Goal: Task Accomplishment & Management: Use online tool/utility

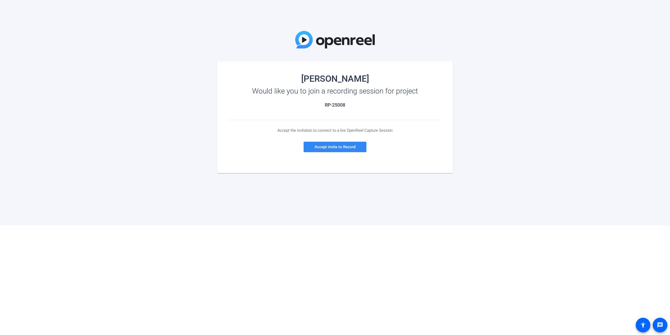
click at [339, 149] on span at bounding box center [334, 146] width 63 height 13
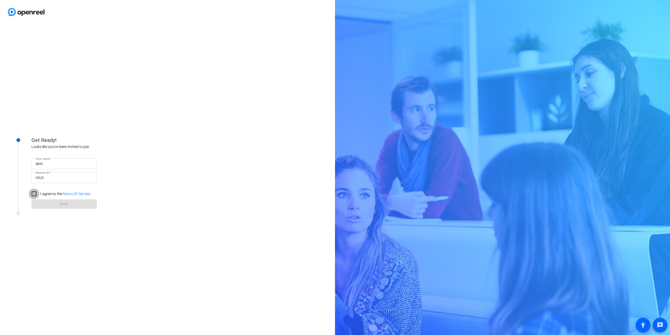
click at [30, 193] on input "I agree to the Terms Of Service" at bounding box center [34, 193] width 10 height 10
checkbox input "true"
click at [53, 205] on span at bounding box center [63, 204] width 65 height 13
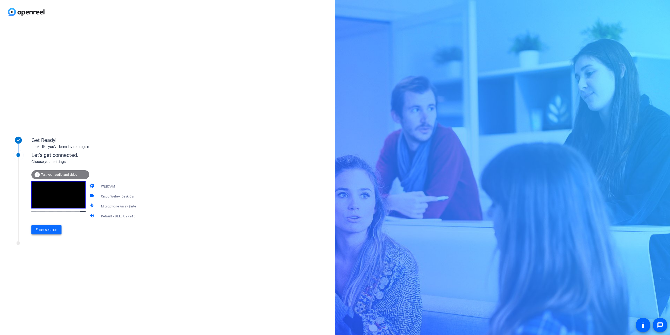
click at [48, 231] on span "Enter session" at bounding box center [47, 229] width 22 height 5
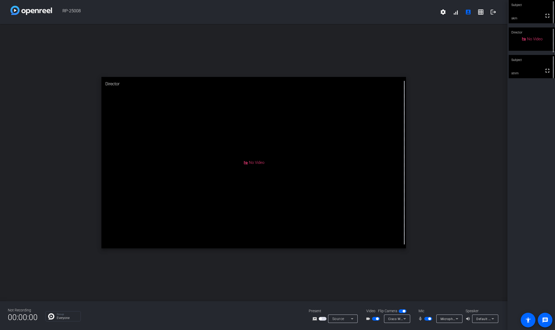
click at [494, 319] on icon at bounding box center [493, 319] width 6 height 6
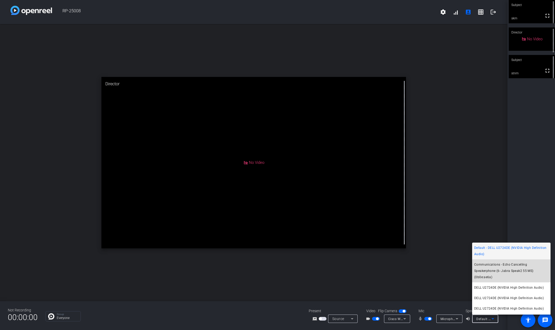
click at [513, 265] on span "Communications - Echo Cancelling Speakerphone (6- Jabra Speak2 55 MS) (0b0e:ae6…" at bounding box center [512, 270] width 74 height 19
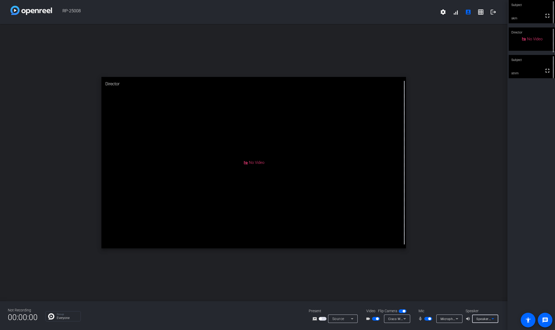
click at [492, 320] on icon at bounding box center [493, 319] width 6 height 6
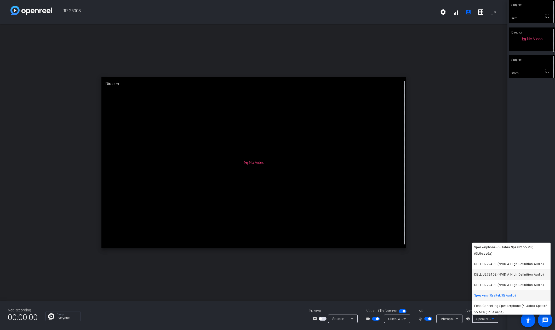
scroll to position [36, 0]
click at [527, 298] on span "Echo Cancelling Speakerphone (6- Jabra Speak2 55 MS) (0b0e:ae6a)" at bounding box center [512, 296] width 74 height 13
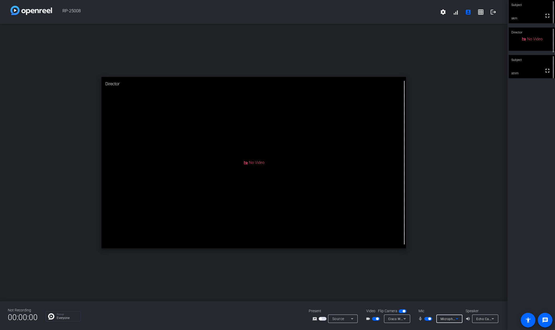
click at [458, 319] on icon at bounding box center [457, 318] width 3 height 1
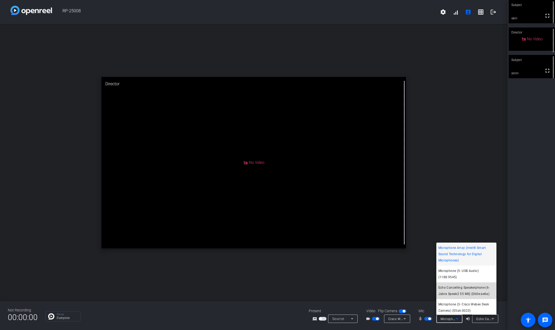
click at [475, 291] on span "Echo Cancelling Speakerphone (6- Jabra Speak2 55 MS) (0b0e:ae6a)" at bounding box center [467, 290] width 56 height 13
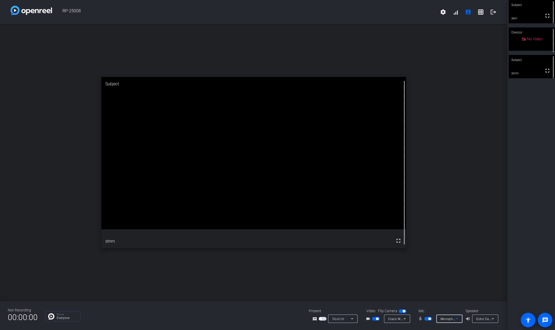
click at [456, 319] on icon at bounding box center [457, 319] width 6 height 6
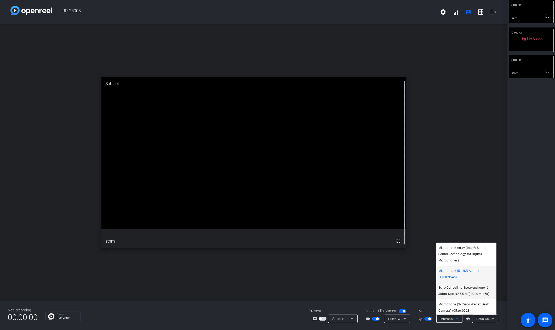
click at [473, 292] on span "Echo Cancelling Speakerphone (6- Jabra Speak2 55 MS) (0b0e:ae6a)" at bounding box center [467, 290] width 56 height 13
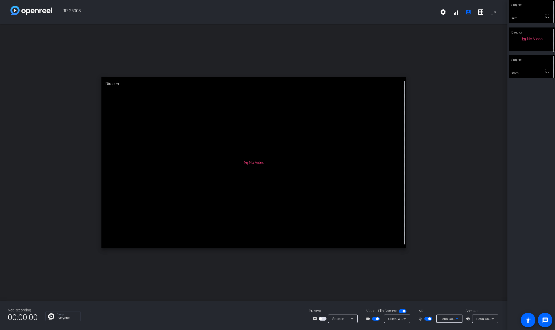
click at [458, 320] on icon at bounding box center [457, 319] width 6 height 6
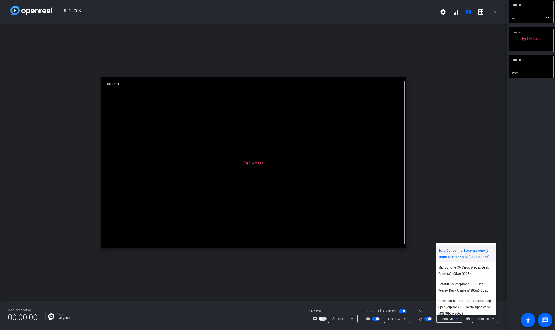
scroll to position [41, 0]
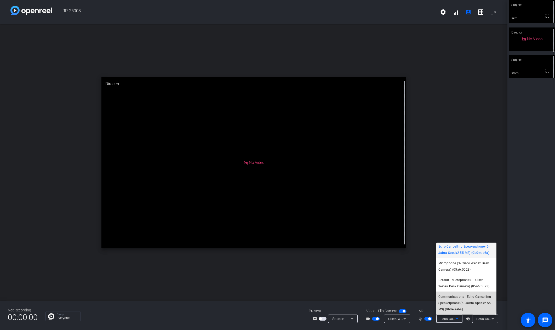
click at [466, 302] on span "Communications - Echo Cancelling Speakerphone (6- Jabra Speak2 55 MS) (0b0e:ae6…" at bounding box center [467, 303] width 56 height 19
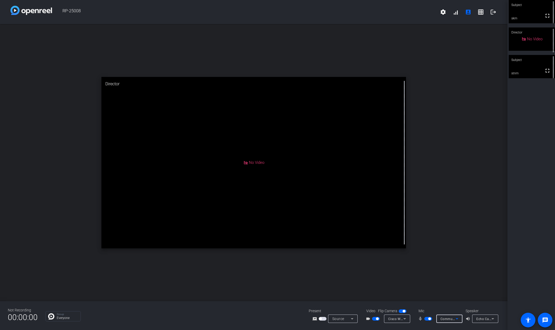
click at [459, 321] on div "Communications - Echo Cancelling Speakerphone (6- Jabra Speak2 55 MS) (0b0e:ae6…" at bounding box center [450, 318] width 26 height 8
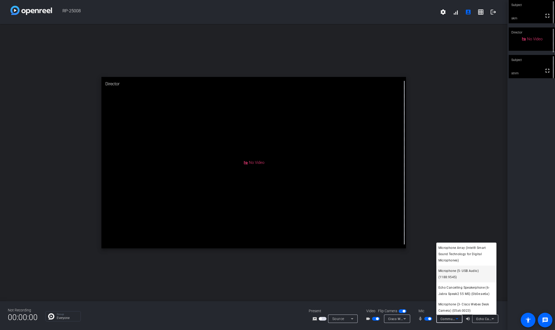
scroll to position [26, 0]
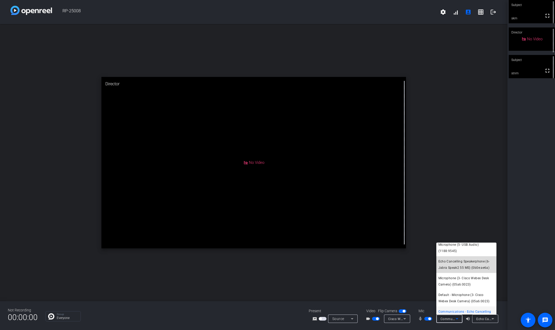
click at [474, 265] on span "Echo Cancelling Speakerphone (6- Jabra Speak2 55 MS) (0b0e:ae6a)" at bounding box center [467, 264] width 56 height 13
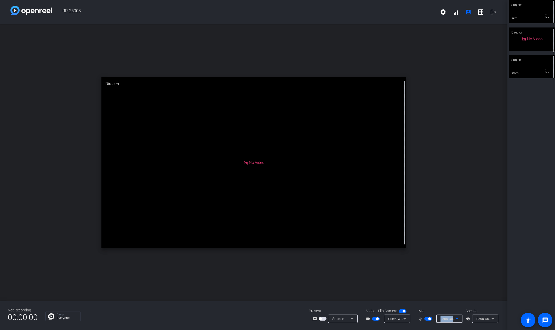
click at [459, 319] on icon at bounding box center [457, 319] width 6 height 6
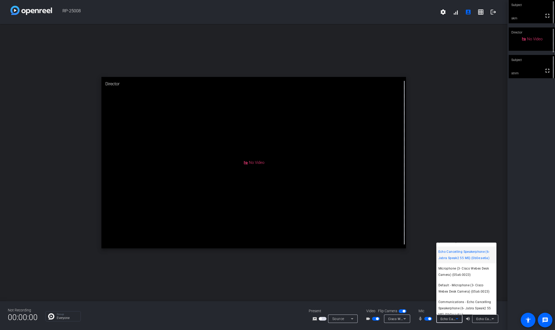
scroll to position [41, 0]
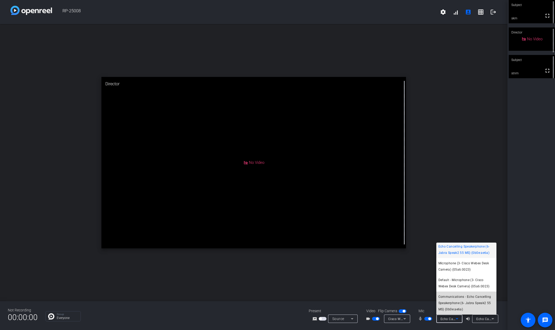
click at [469, 301] on span "Communications - Echo Cancelling Speakerphone (6- Jabra Speak2 55 MS) (0b0e:ae6…" at bounding box center [467, 303] width 56 height 19
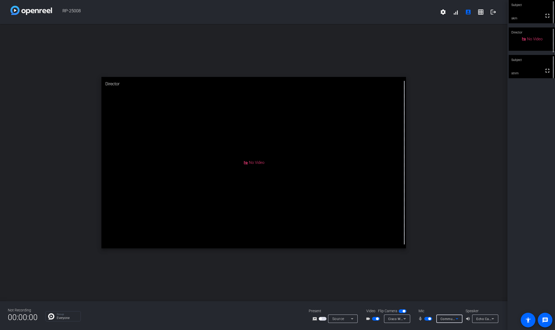
click at [458, 318] on icon at bounding box center [457, 319] width 6 height 6
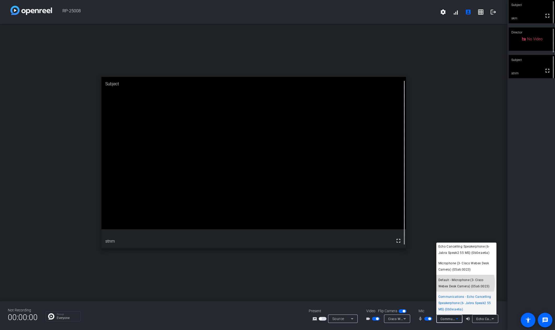
click at [462, 283] on span "Default - Microphone (3- Cisco Webex Desk Camera) (05a6:0023)" at bounding box center [467, 283] width 56 height 13
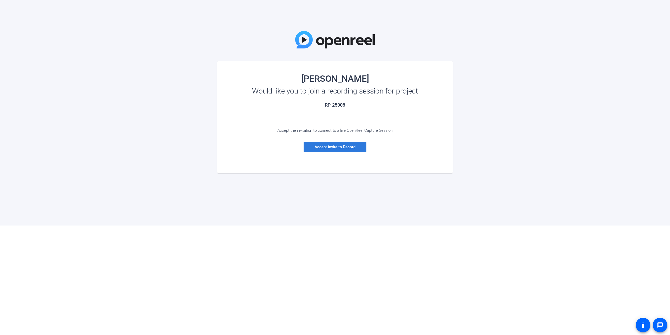
click at [345, 147] on span "Accept invite to Record" at bounding box center [334, 146] width 41 height 5
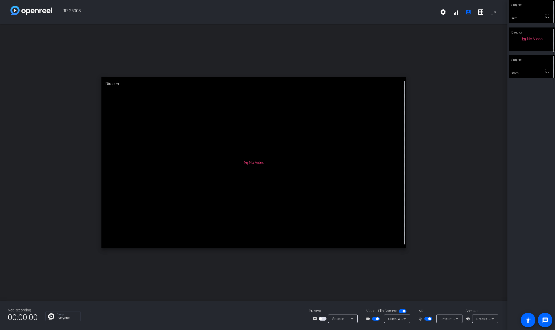
click at [512, 11] on video at bounding box center [532, 11] width 46 height 23
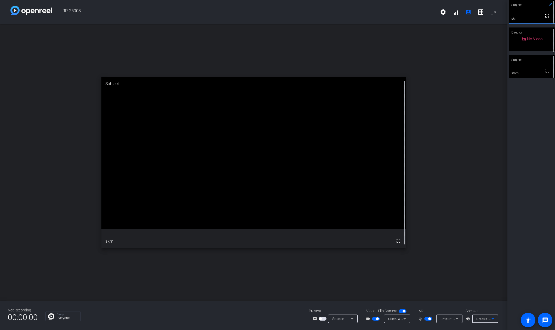
click at [492, 318] on icon at bounding box center [493, 319] width 6 height 6
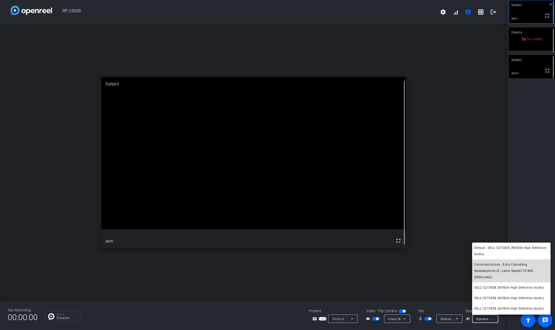
click at [520, 272] on span "Communications - Echo Cancelling Speakerphone (6- Jabra Speak2 55 MS) (0b0e:ae6…" at bounding box center [512, 270] width 74 height 19
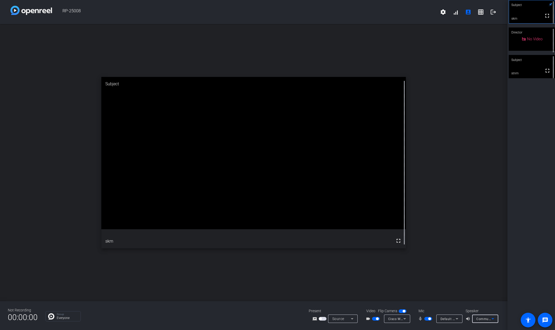
click at [494, 319] on icon at bounding box center [493, 319] width 6 height 6
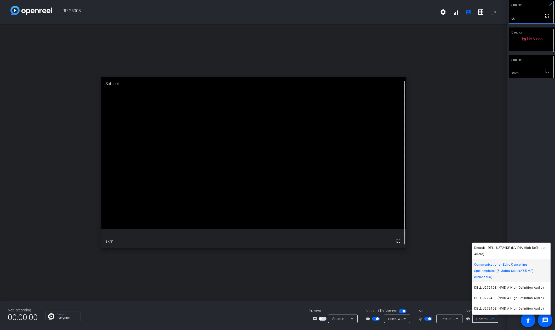
click at [457, 319] on div at bounding box center [277, 165] width 555 height 330
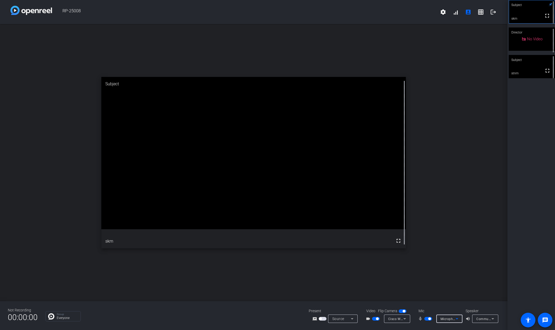
click at [457, 319] on icon at bounding box center [457, 318] width 3 height 1
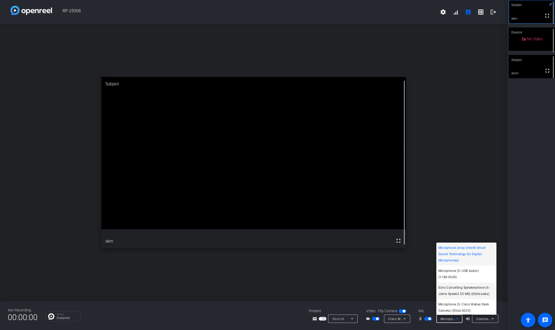
click at [480, 291] on span "Echo Cancelling Speakerphone (6- Jabra Speak2 55 MS) (0b0e:ae6a)" at bounding box center [467, 290] width 56 height 13
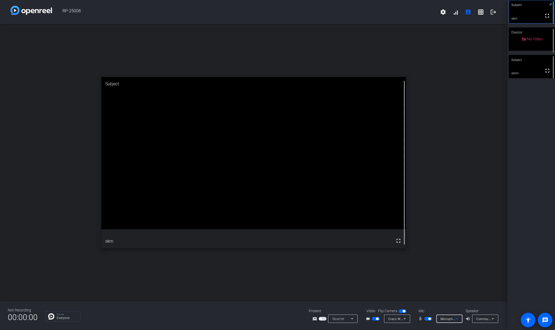
click at [458, 320] on icon at bounding box center [457, 319] width 6 height 6
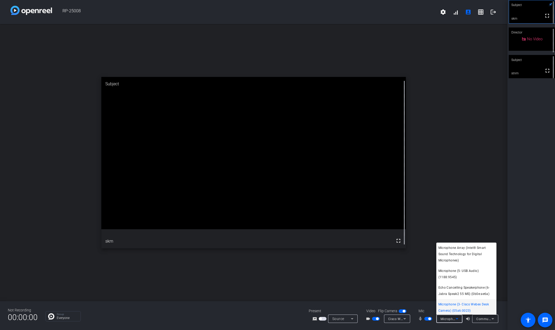
click at [444, 229] on div at bounding box center [277, 165] width 555 height 330
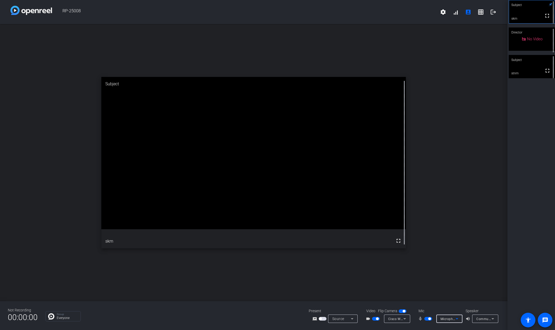
click at [458, 319] on icon at bounding box center [457, 318] width 3 height 1
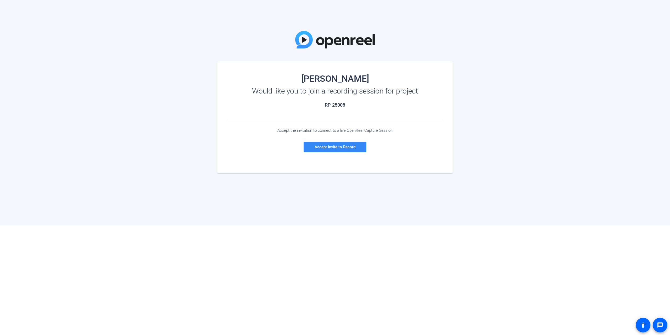
click at [344, 150] on span at bounding box center [334, 146] width 63 height 13
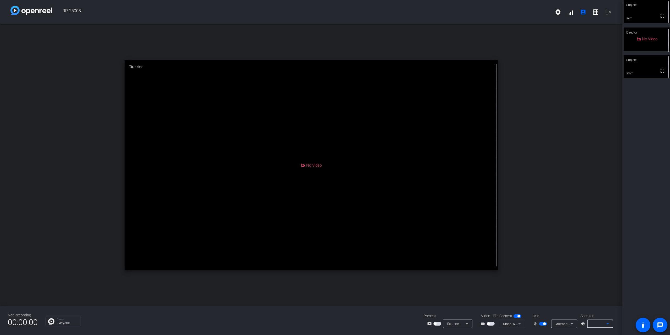
click at [609, 325] on icon at bounding box center [607, 323] width 6 height 6
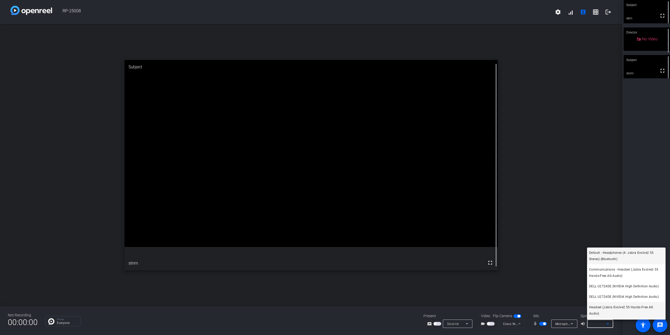
click at [612, 308] on span "Headset (Jabra Evolve2 55 Hands-Free AG Audio)" at bounding box center [626, 310] width 74 height 13
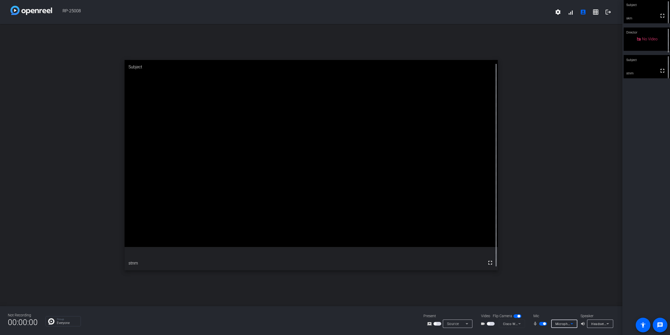
click at [571, 326] on icon at bounding box center [572, 323] width 6 height 6
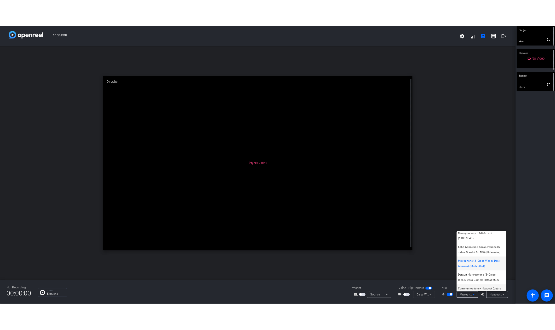
scroll to position [52, 0]
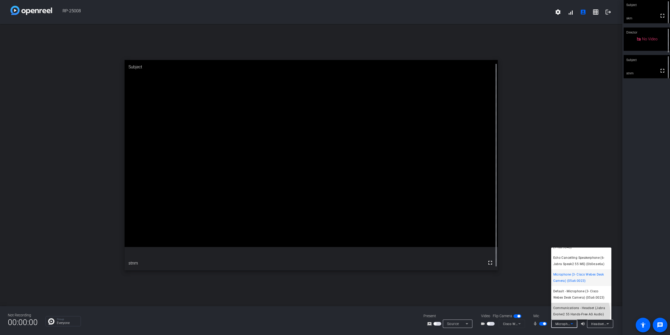
click at [577, 313] on span "Communications - Headset (Jabra Evolve2 55 Hands-Free AG Audio)" at bounding box center [581, 311] width 56 height 13
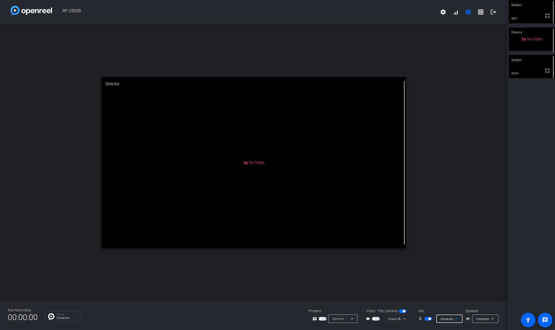
click at [459, 318] on icon at bounding box center [457, 319] width 6 height 6
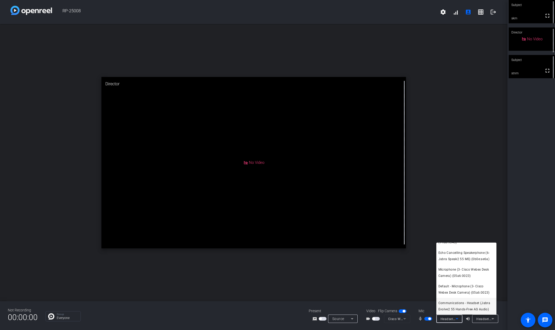
click at [465, 309] on span "Communications - Headset (Jabra Evolve2 55 Hands-Free AG Audio)" at bounding box center [467, 306] width 56 height 13
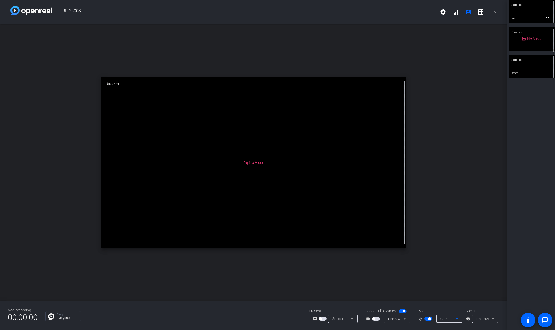
click at [459, 319] on icon at bounding box center [457, 319] width 6 height 6
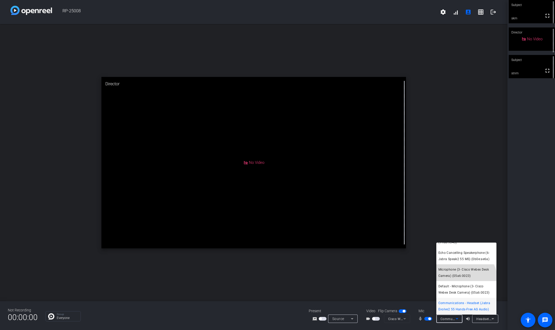
click at [465, 280] on mat-option "Microphone (3- Cisco Webex Desk Camera) (05a6:0023)" at bounding box center [467, 272] width 60 height 17
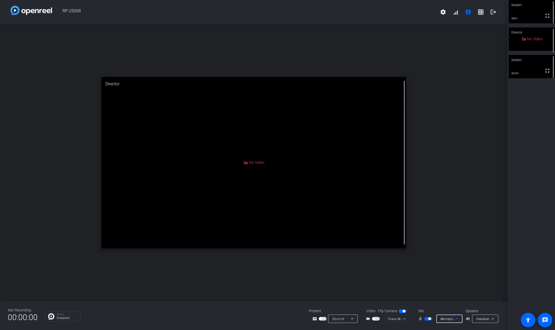
click at [458, 319] on icon at bounding box center [457, 319] width 6 height 6
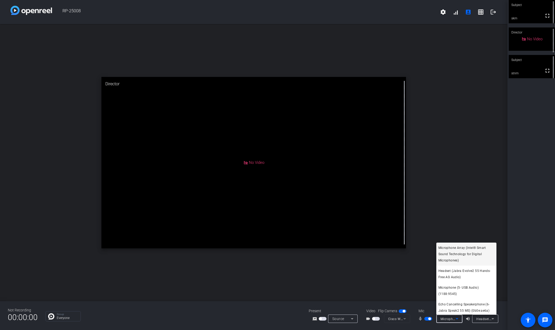
scroll to position [26, 0]
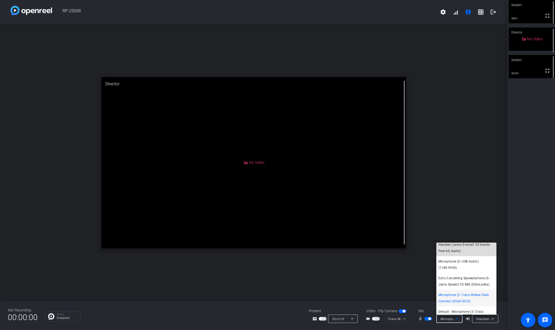
click at [478, 246] on span "Headset (Jabra Evolve2 55 Hands-Free AG Audio)" at bounding box center [467, 247] width 56 height 13
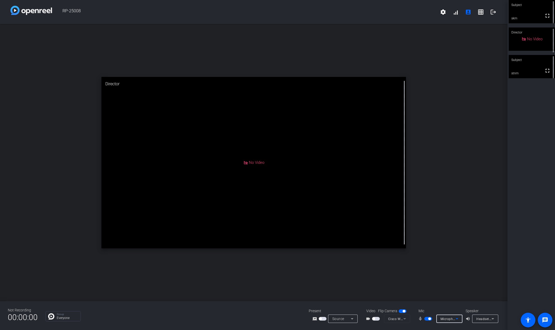
scroll to position [23, 0]
click at [457, 319] on icon at bounding box center [457, 318] width 3 height 1
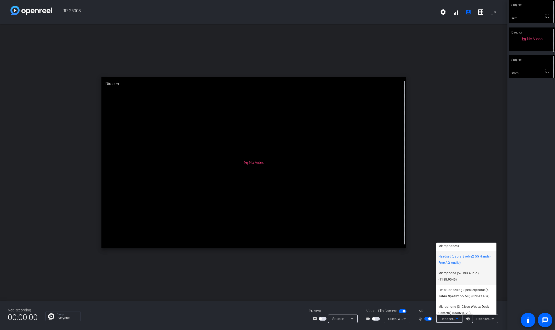
scroll to position [26, 0]
click at [463, 282] on span "Echo Cancelling Speakerphone (6- Jabra Speak2 55 MS) (0b0e:ae6a)" at bounding box center [467, 281] width 56 height 13
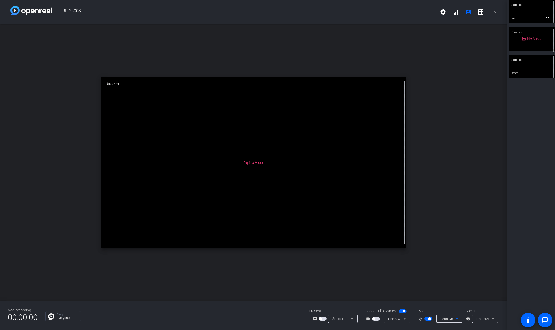
click at [460, 320] on icon at bounding box center [457, 319] width 6 height 6
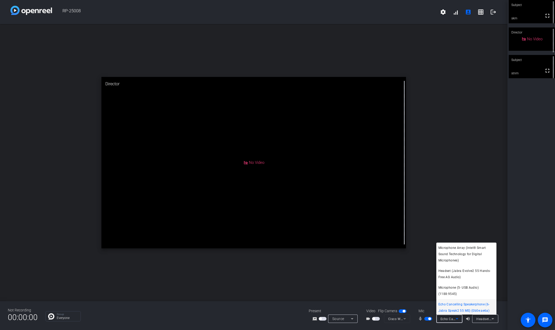
scroll to position [1, 0]
click at [471, 270] on span "Headset (Jabra Evolve2 55 Hands-Free AG Audio)" at bounding box center [467, 272] width 56 height 13
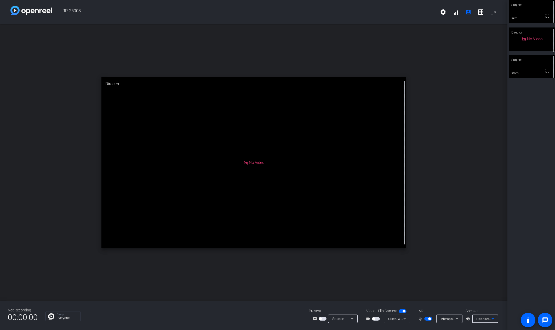
click at [492, 320] on icon at bounding box center [493, 319] width 6 height 6
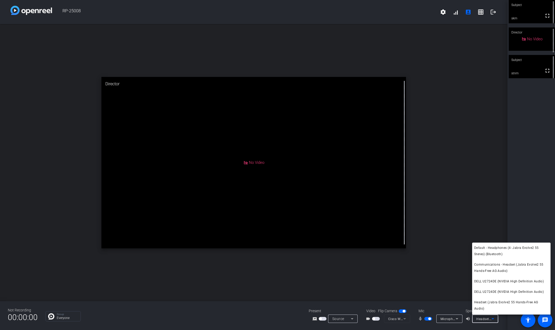
scroll to position [16, 0]
click at [427, 318] on div at bounding box center [277, 165] width 555 height 330
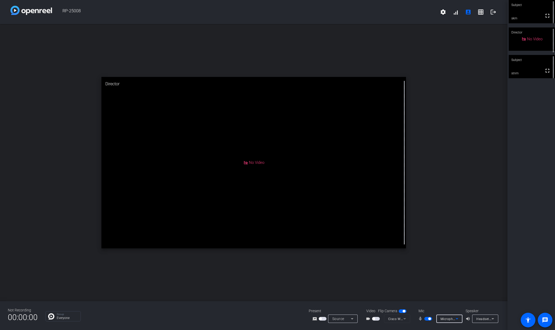
click at [455, 318] on icon at bounding box center [457, 319] width 6 height 6
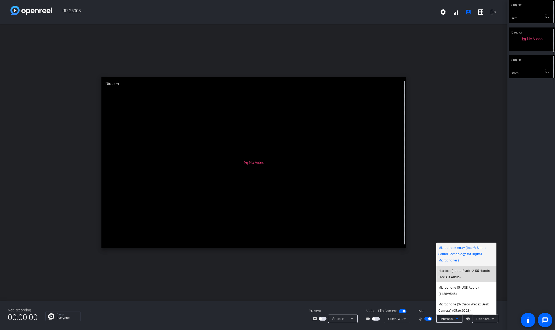
click at [479, 277] on span "Headset (Jabra Evolve2 55 Hands-Free AG Audio)" at bounding box center [467, 274] width 56 height 13
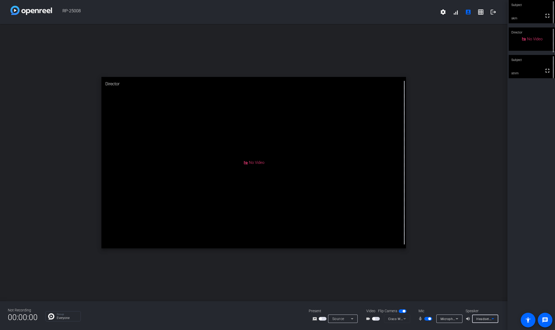
click at [493, 320] on icon at bounding box center [493, 319] width 6 height 6
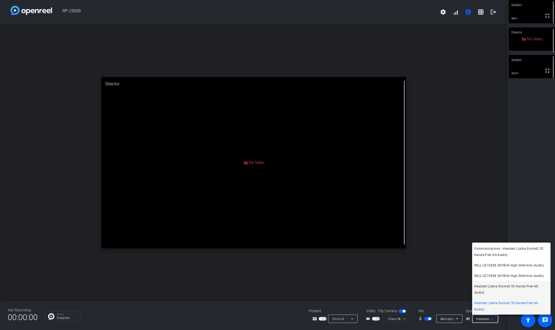
click at [505, 291] on span "Headset (Jabra Evolve2 55 Hands-Free AG Audio)" at bounding box center [512, 289] width 74 height 13
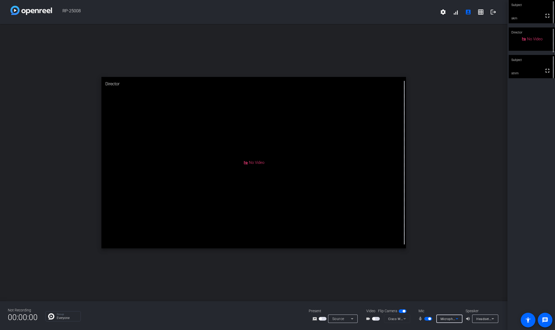
click at [458, 320] on icon at bounding box center [457, 319] width 6 height 6
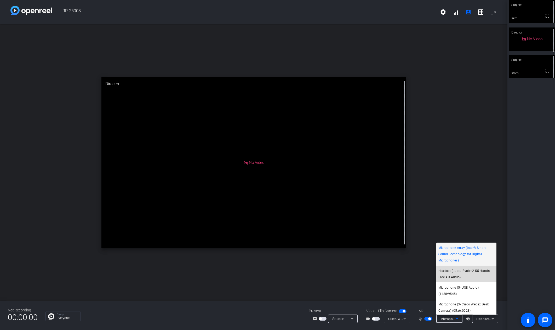
click at [471, 274] on span "Headset (Jabra Evolve2 55 Hands-Free AG Audio)" at bounding box center [467, 274] width 56 height 13
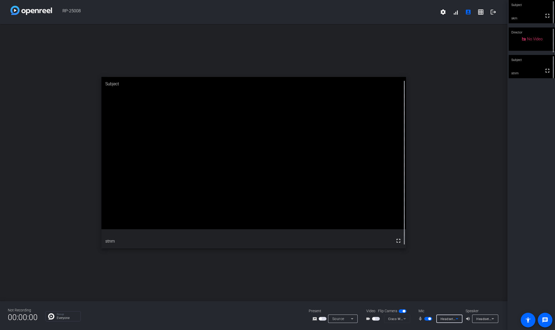
click at [493, 320] on icon at bounding box center [493, 319] width 6 height 6
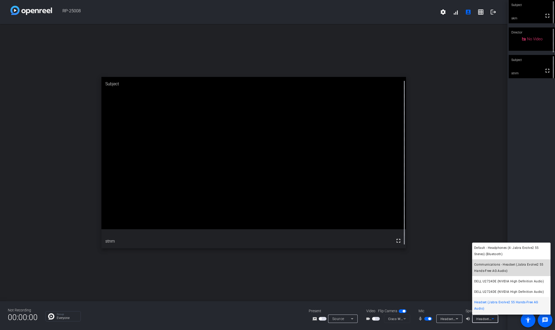
click at [518, 266] on span "Communications - Headset (Jabra Evolve2 55 Hands-Free AG Audio)" at bounding box center [512, 267] width 74 height 13
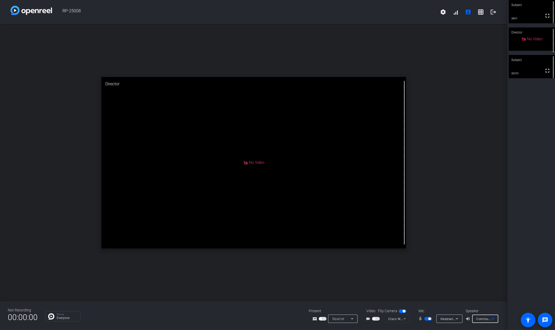
click at [494, 318] on icon at bounding box center [493, 319] width 6 height 6
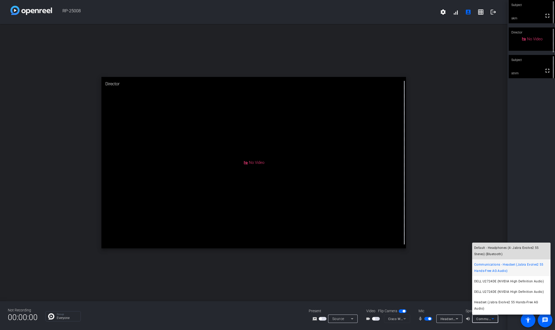
click at [521, 253] on span "Default - Headphones (4- Jabra Evolve2 55 Stereo) (Bluetooth)" at bounding box center [512, 251] width 74 height 13
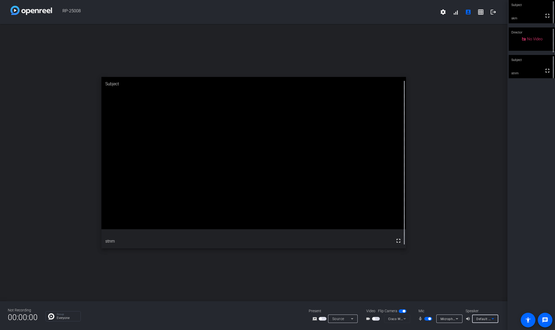
click at [491, 319] on icon at bounding box center [493, 319] width 6 height 6
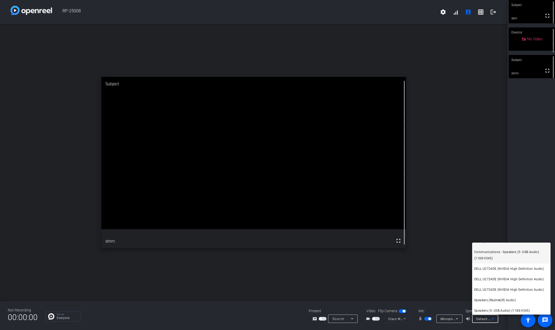
scroll to position [24, 0]
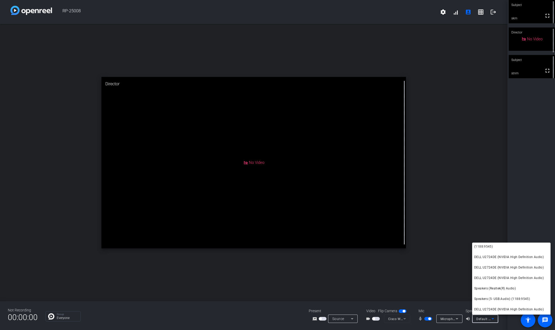
click at [457, 320] on div at bounding box center [277, 165] width 555 height 330
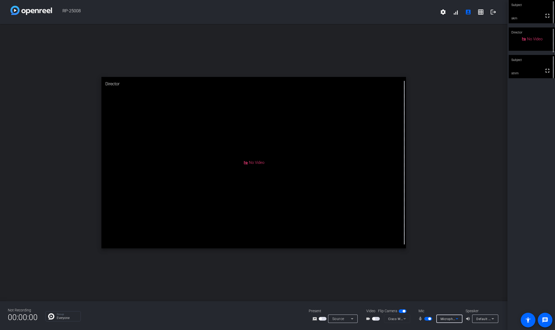
click at [457, 320] on icon at bounding box center [457, 319] width 6 height 6
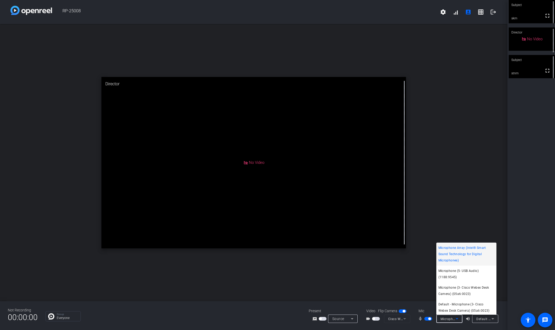
click at [507, 324] on div at bounding box center [277, 165] width 555 height 330
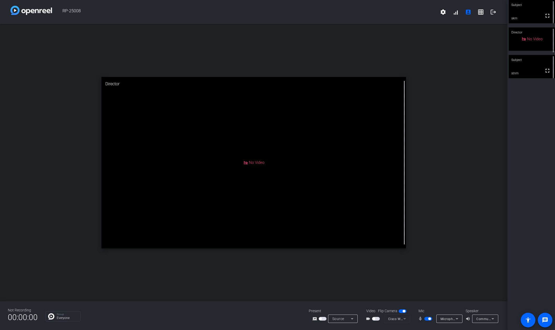
click at [460, 318] on icon at bounding box center [457, 319] width 6 height 6
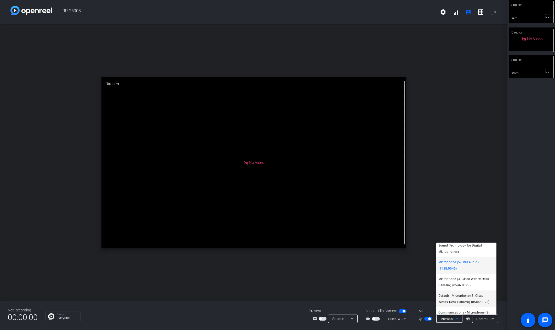
scroll to position [0, 0]
click at [493, 320] on div at bounding box center [277, 165] width 555 height 330
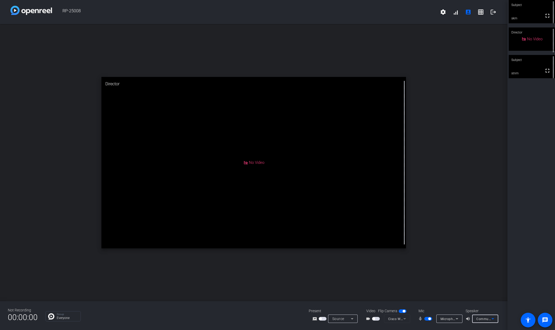
click at [493, 320] on icon at bounding box center [493, 319] width 6 height 6
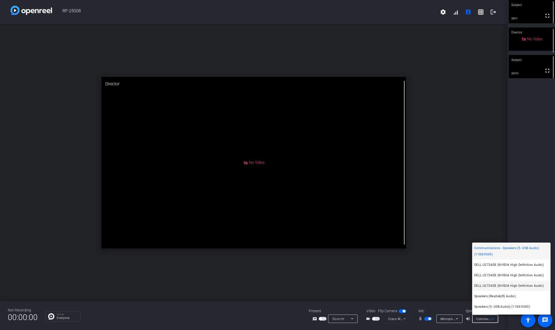
scroll to position [24, 0]
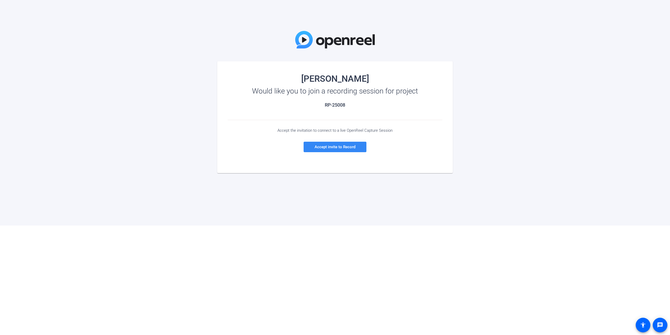
click at [345, 145] on span "Accept invite to Record" at bounding box center [334, 146] width 41 height 5
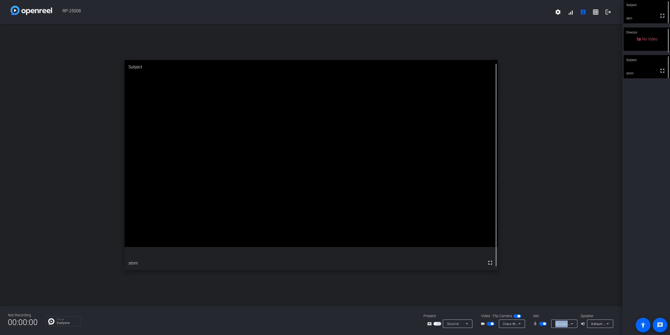
click at [573, 320] on div "Microphone (5- USB Audio) (1188:9545)" at bounding box center [564, 323] width 18 height 8
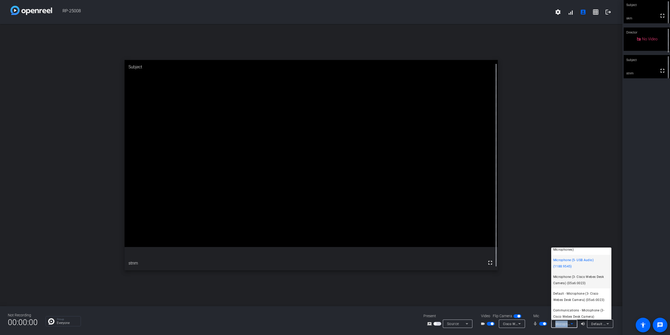
scroll to position [24, 0]
click at [611, 324] on div at bounding box center [335, 167] width 670 height 335
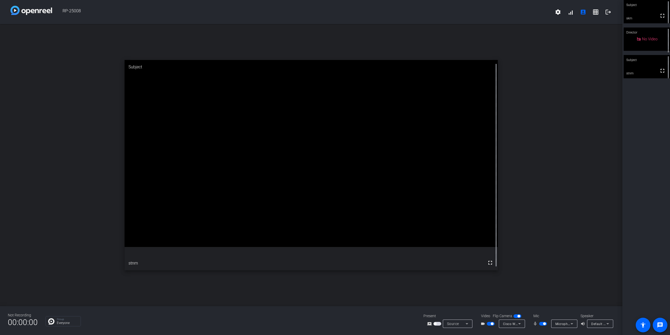
click at [611, 324] on div "Default - DELL U2724DE (NVIDIA High Definition Audio)" at bounding box center [600, 323] width 26 height 8
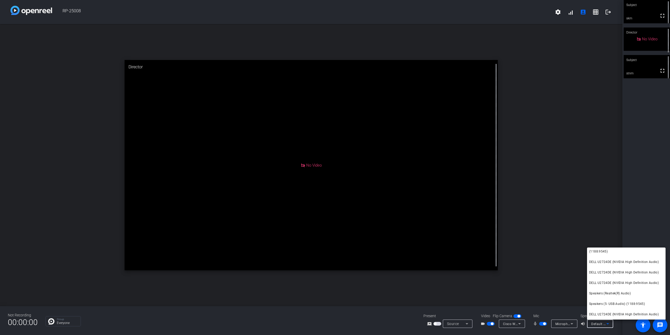
drag, startPoint x: 670, startPoint y: 256, endPoint x: 441, endPoint y: 221, distance: 230.9
click at [511, 226] on div at bounding box center [335, 167] width 670 height 335
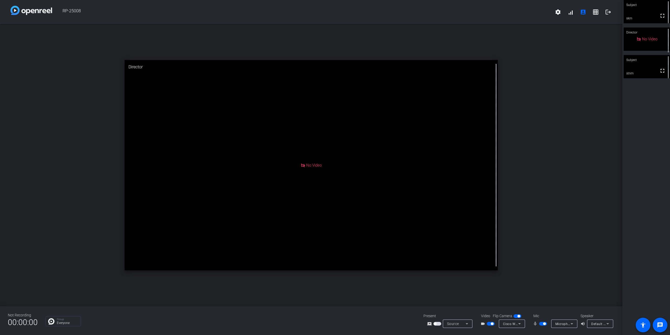
click at [570, 324] on icon at bounding box center [572, 323] width 6 height 6
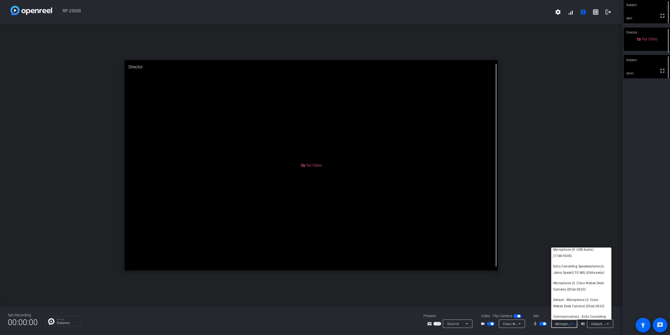
scroll to position [41, 0]
click at [610, 326] on div at bounding box center [335, 167] width 670 height 335
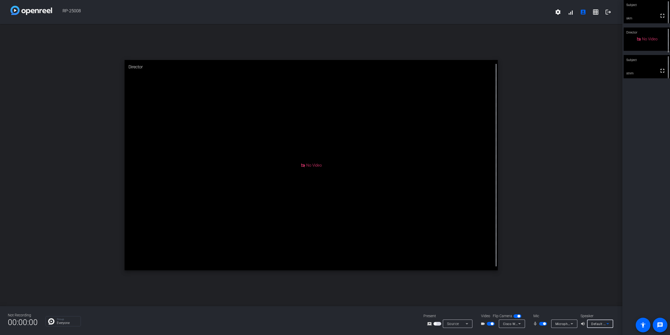
click at [608, 324] on icon at bounding box center [607, 323] width 6 height 6
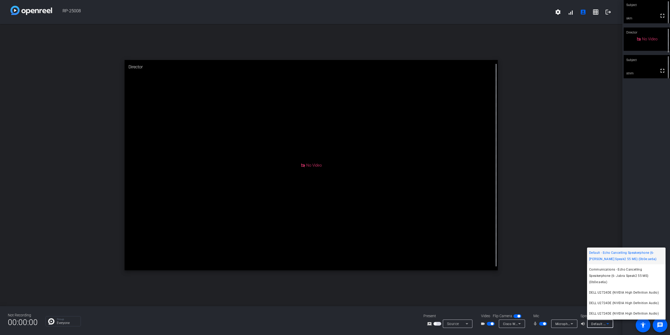
click at [613, 260] on span "Default - Echo Cancelling Speakerphone (6- [PERSON_NAME] Speak2 55 MS) (0b0e:ae…" at bounding box center [626, 255] width 74 height 13
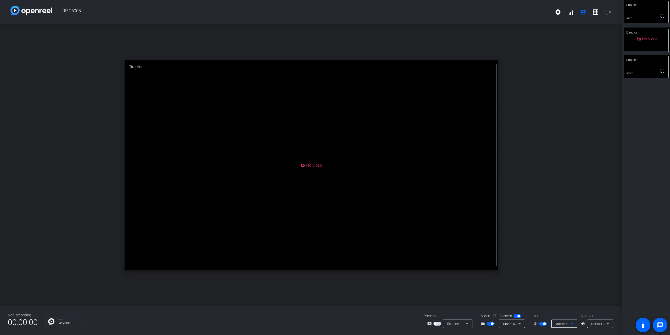
click at [571, 322] on icon at bounding box center [572, 323] width 6 height 6
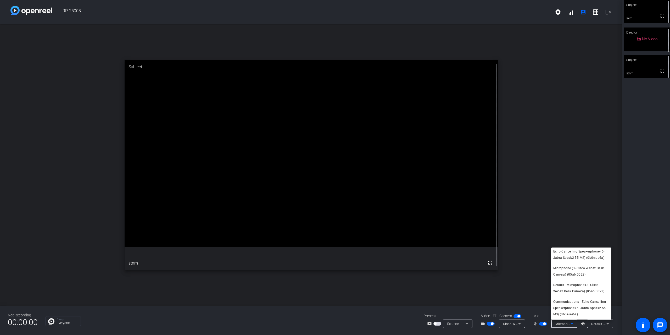
drag, startPoint x: 578, startPoint y: 288, endPoint x: 529, endPoint y: 215, distance: 87.3
click at [529, 215] on div "Microphone Array (Intel® Smart Sound Technology for Digital Microphones) Microp…" at bounding box center [335, 167] width 670 height 335
click at [542, 213] on div at bounding box center [335, 167] width 670 height 335
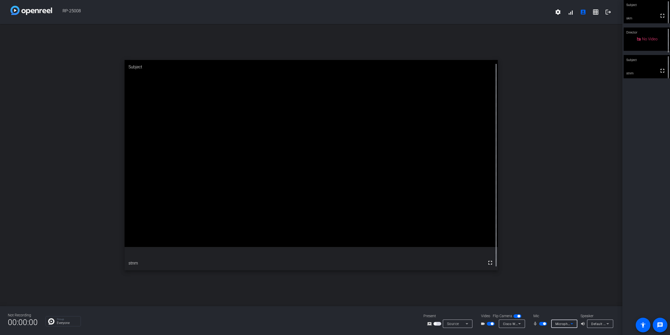
click at [571, 325] on icon at bounding box center [572, 323] width 6 height 6
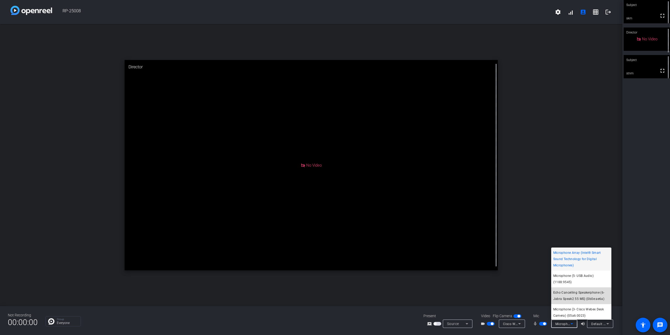
click at [595, 297] on span "Echo Cancelling Speakerphone (6- Jabra Speak2 55 MS) (0b0e:ae6a)" at bounding box center [581, 295] width 56 height 13
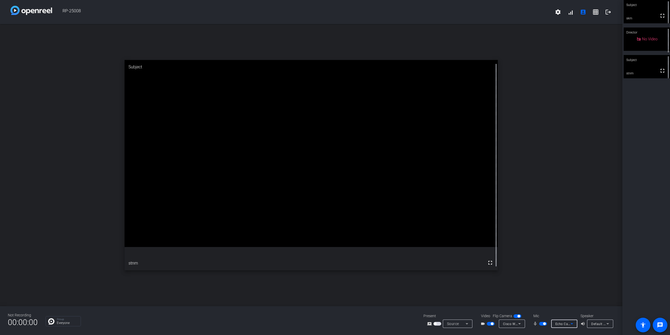
click at [573, 323] on icon at bounding box center [572, 323] width 6 height 6
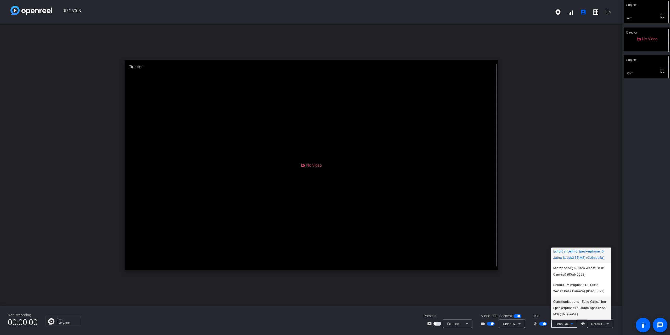
click at [593, 306] on span "Communications - Echo Cancelling Speakerphone (6- Jabra Speak2 55 MS) (0b0e:ae6…" at bounding box center [581, 307] width 56 height 19
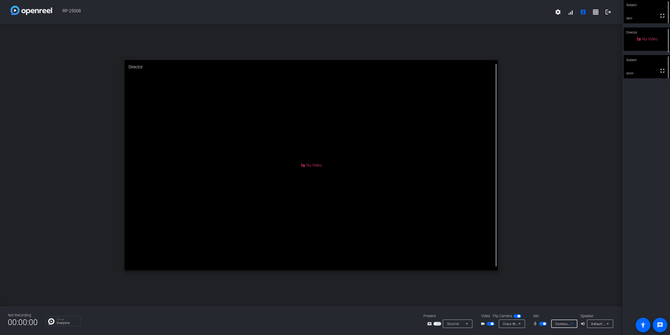
click at [571, 324] on icon at bounding box center [572, 323] width 6 height 6
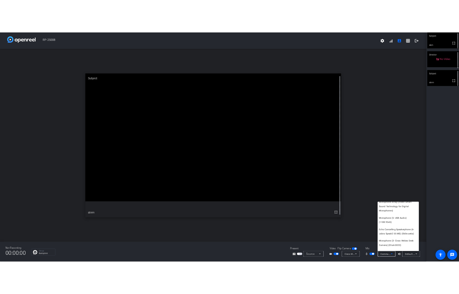
scroll to position [0, 0]
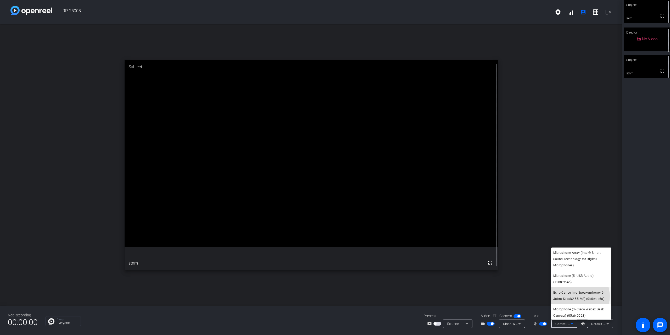
click at [575, 296] on span "Echo Cancelling Speakerphone (6- Jabra Speak2 55 MS) (0b0e:ae6a)" at bounding box center [581, 295] width 56 height 13
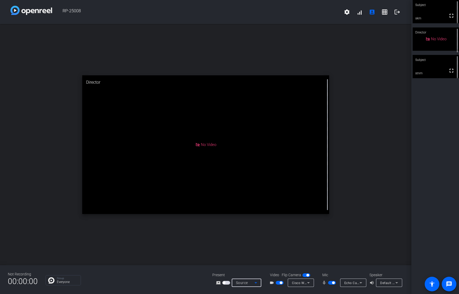
click at [255, 284] on icon at bounding box center [255, 283] width 6 height 6
click at [292, 257] on div at bounding box center [229, 147] width 459 height 294
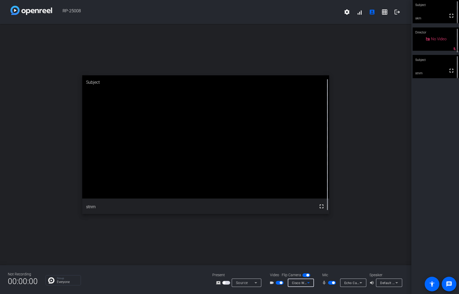
click at [309, 285] on icon at bounding box center [308, 283] width 6 height 6
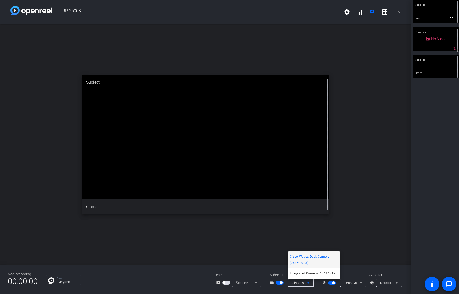
click at [363, 248] on div at bounding box center [229, 147] width 459 height 294
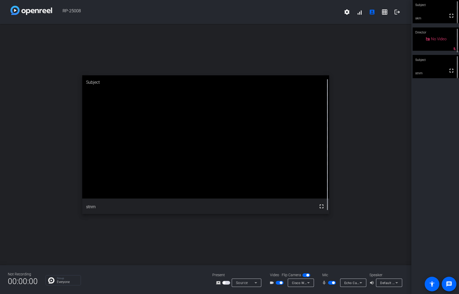
click at [358, 282] on icon at bounding box center [360, 283] width 6 height 6
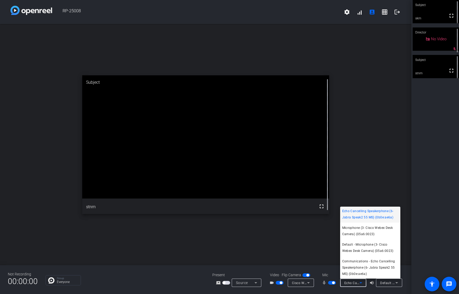
scroll to position [41, 0]
click at [427, 238] on div at bounding box center [229, 147] width 459 height 294
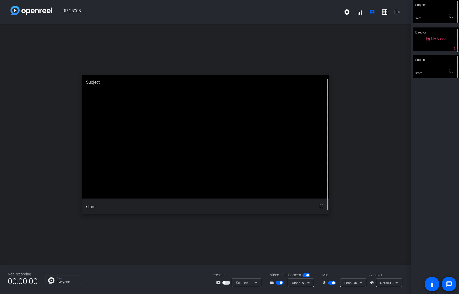
click at [394, 284] on icon at bounding box center [396, 283] width 6 height 6
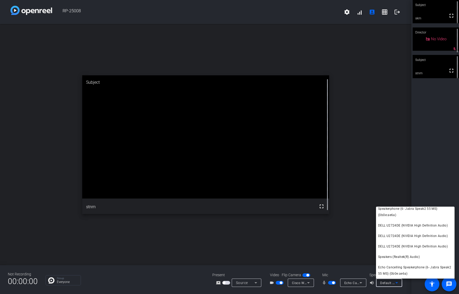
scroll to position [47, 0]
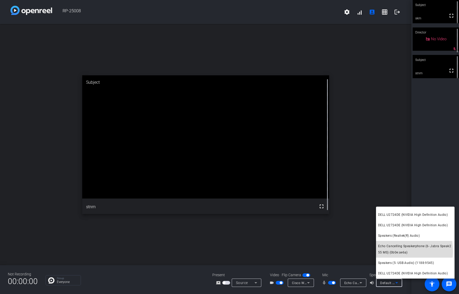
click at [406, 251] on span "Echo Cancelling Speakerphone (6- Jabra Speak2 55 MS) (0b0e:ae6a)" at bounding box center [415, 249] width 74 height 13
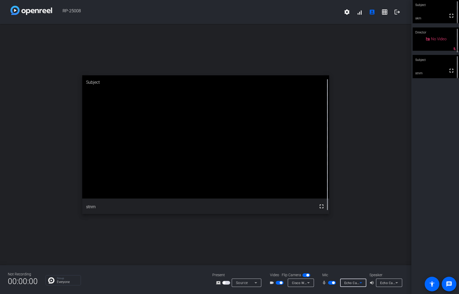
click at [360, 283] on icon at bounding box center [360, 282] width 3 height 1
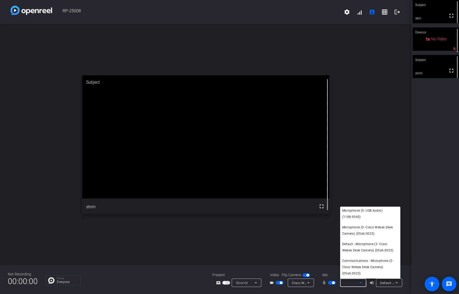
scroll to position [24, 0]
click at [419, 162] on div at bounding box center [229, 147] width 459 height 294
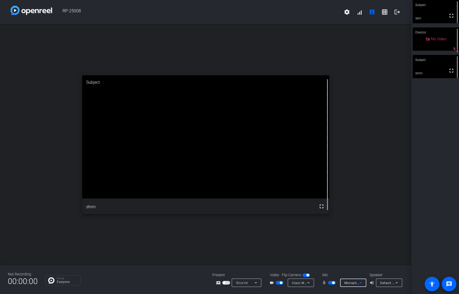
click at [361, 285] on icon at bounding box center [360, 283] width 6 height 6
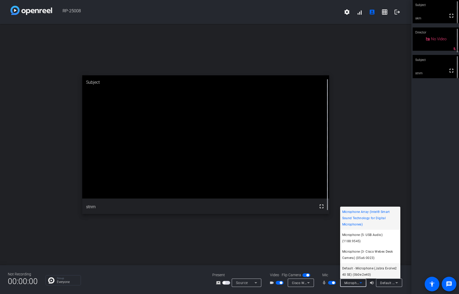
click at [365, 274] on span "Default - Microphone (Jabra Evolve2 40 SE) (0b0e:2e40)" at bounding box center [370, 271] width 56 height 13
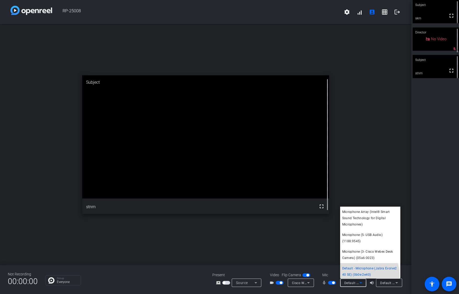
scroll to position [0, 0]
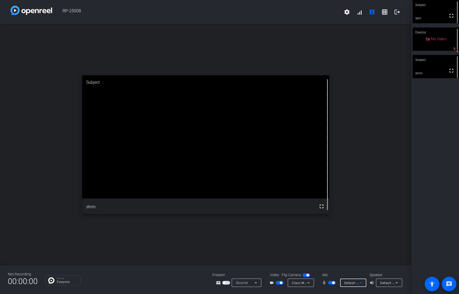
click at [363, 282] on icon at bounding box center [360, 283] width 6 height 6
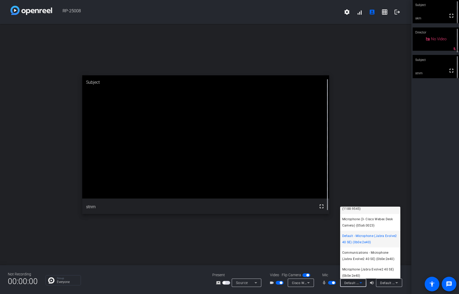
scroll to position [35, 0]
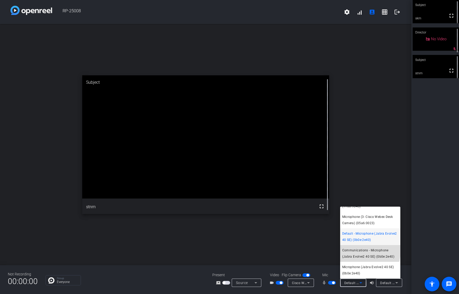
click at [364, 257] on span "Communications - Microphone (Jabra Evolve2 40 SE) (0b0e:2e40)" at bounding box center [370, 253] width 56 height 13
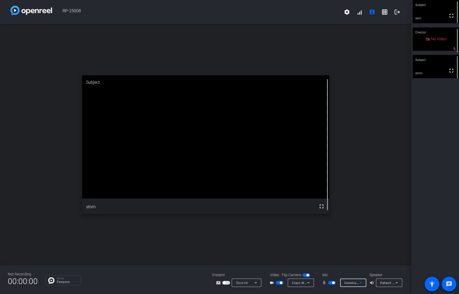
click at [396, 284] on icon at bounding box center [396, 283] width 6 height 6
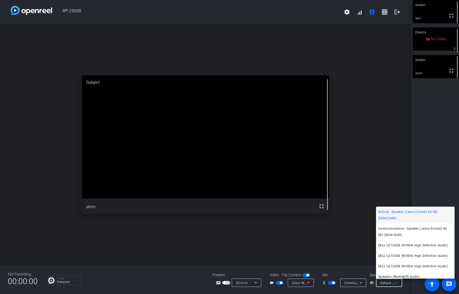
click at [363, 282] on div at bounding box center [229, 147] width 459 height 294
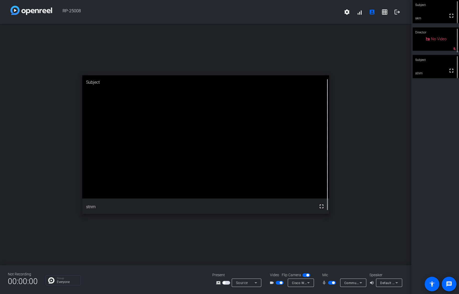
click at [358, 282] on icon at bounding box center [360, 283] width 6 height 6
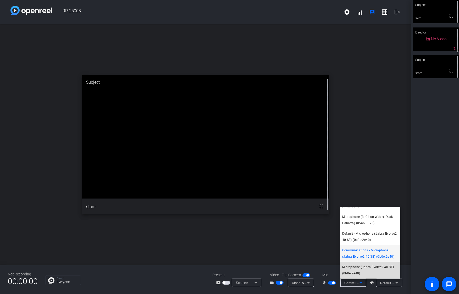
click at [370, 272] on span "Microphone (Jabra Evolve2 40 SE) (0b0e:2e40)" at bounding box center [370, 270] width 56 height 13
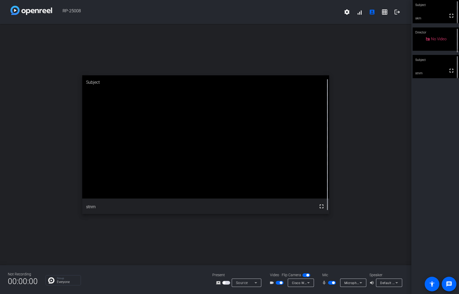
click at [362, 285] on icon at bounding box center [360, 283] width 6 height 6
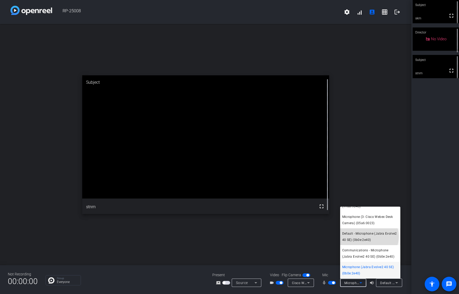
click at [368, 237] on span "Default - Microphone (Jabra Evolve2 40 SE) (0b0e:2e40)" at bounding box center [370, 236] width 56 height 13
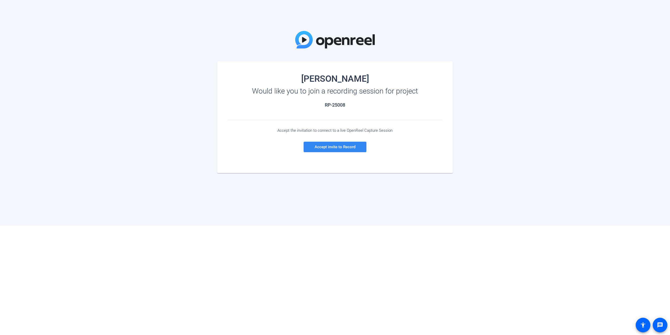
click at [335, 144] on span at bounding box center [334, 146] width 63 height 13
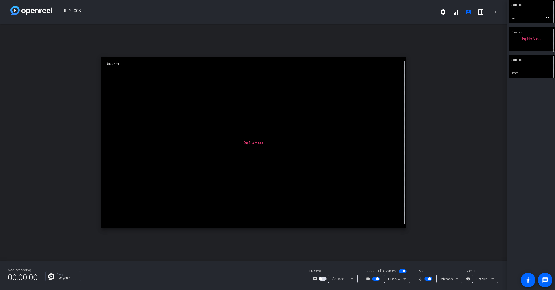
click at [458, 278] on icon at bounding box center [457, 279] width 6 height 6
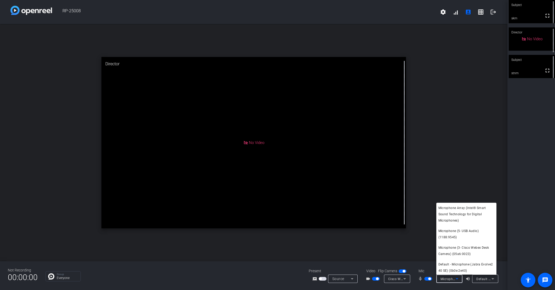
scroll to position [35, 0]
click at [466, 286] on div at bounding box center [277, 145] width 555 height 290
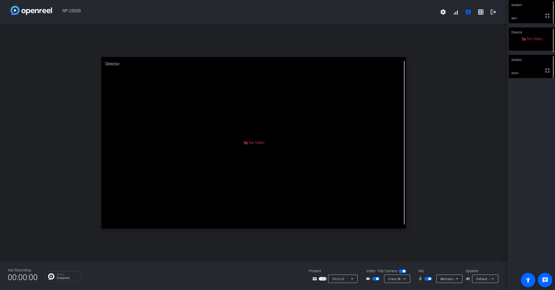
drag, startPoint x: 502, startPoint y: 65, endPoint x: 518, endPoint y: 42, distance: 28.2
click at [502, 65] on div "open_in_new Director No Video" at bounding box center [254, 143] width 508 height 238
